Goal: Register for event/course

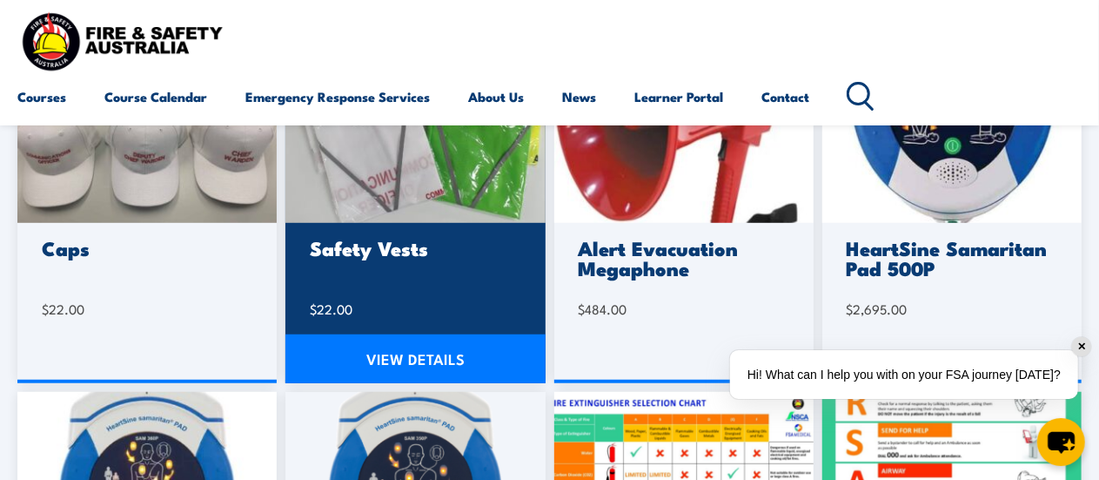
scroll to position [501, 0]
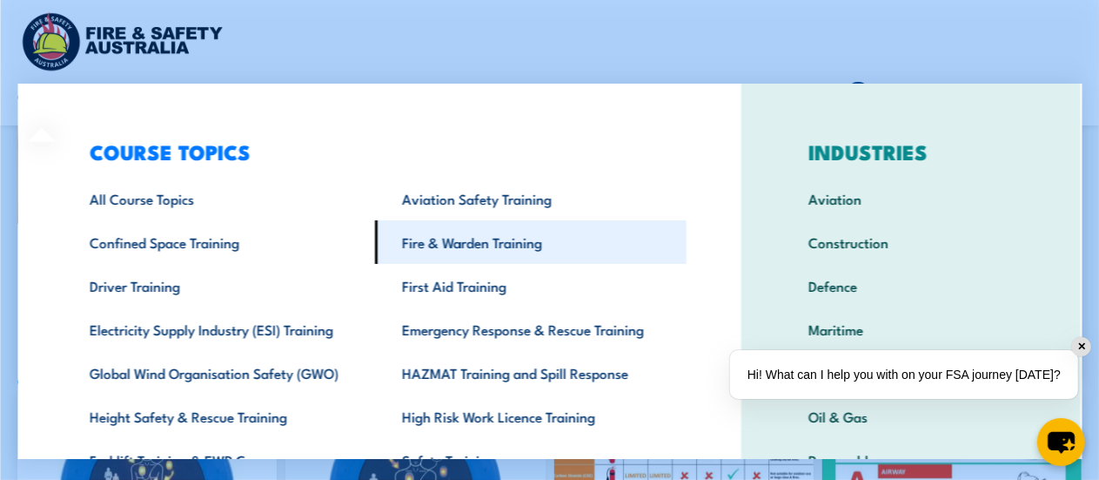
click at [461, 245] on link "Fire & Warden Training" at bounding box center [531, 242] width 312 height 44
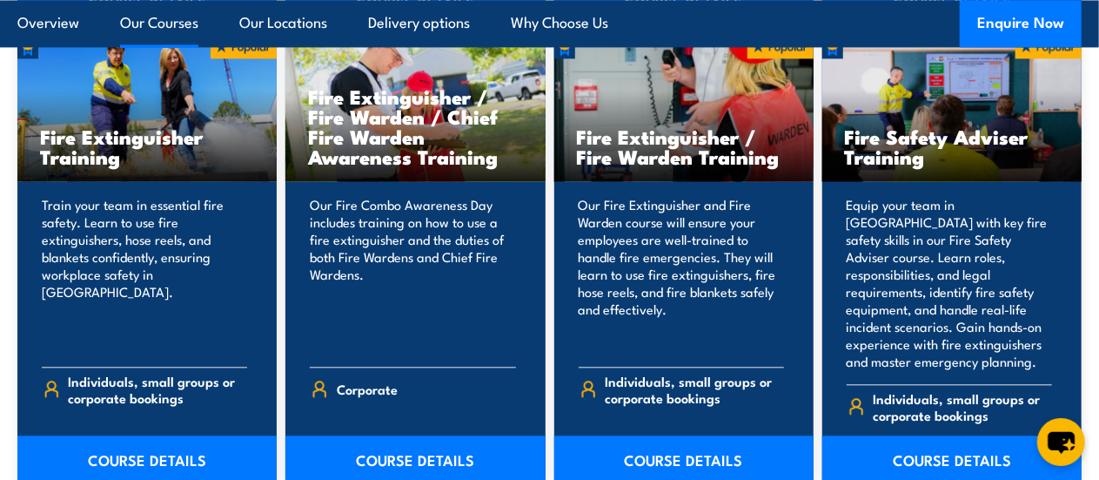
scroll to position [1872, 0]
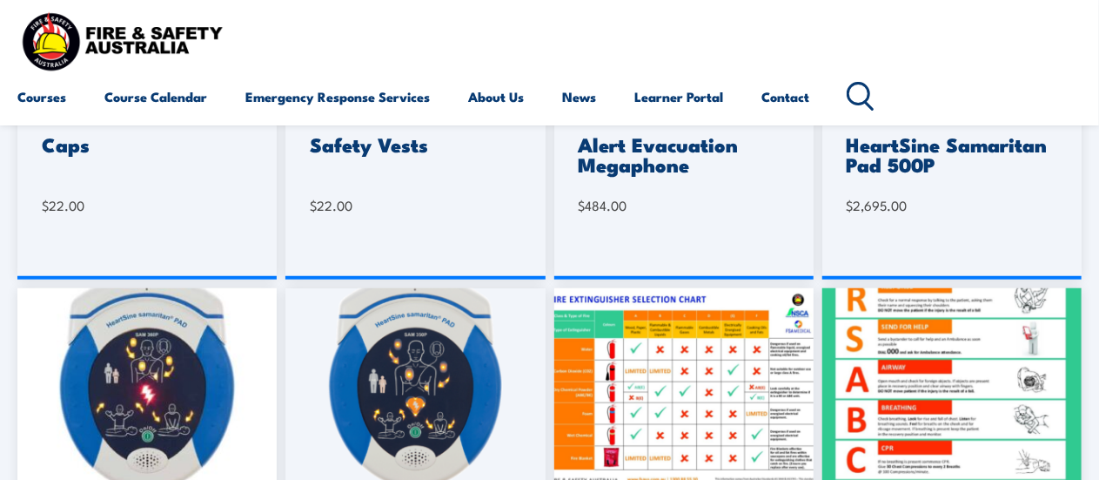
scroll to position [501, 0]
